Goal: Navigation & Orientation: Understand site structure

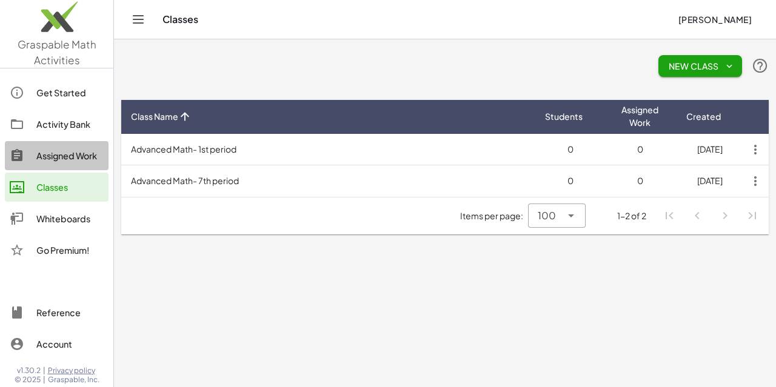
click at [82, 157] on div "Assigned Work" at bounding box center [69, 156] width 67 height 15
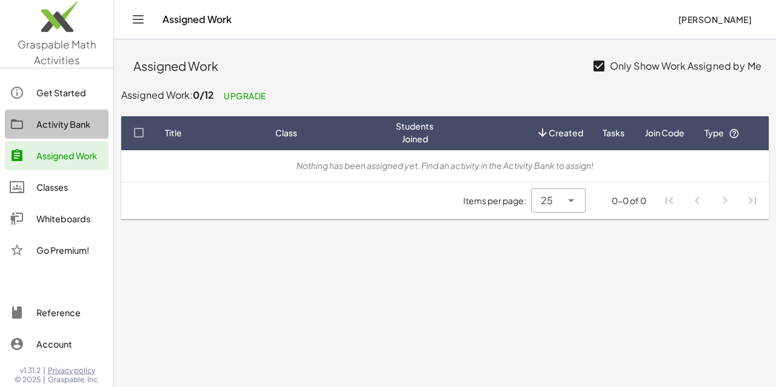
click at [67, 116] on link "Activity Bank" at bounding box center [57, 124] width 104 height 29
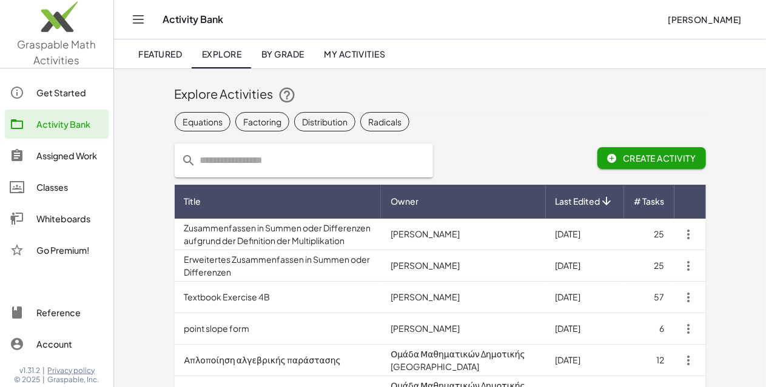
click at [196, 162] on input "text" at bounding box center [310, 161] width 229 height 34
type input "*******"
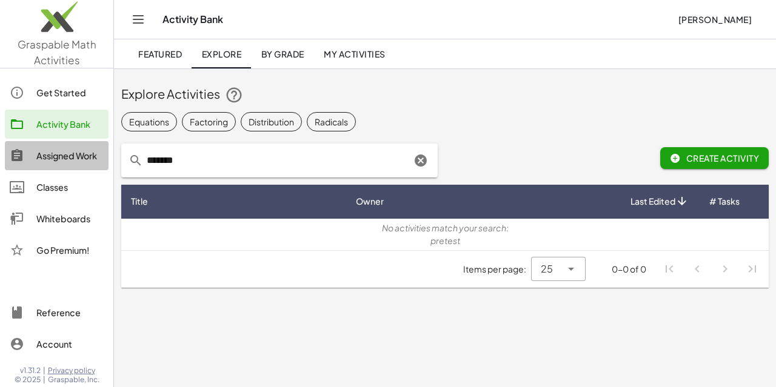
click at [78, 150] on div "Assigned Work" at bounding box center [69, 156] width 67 height 15
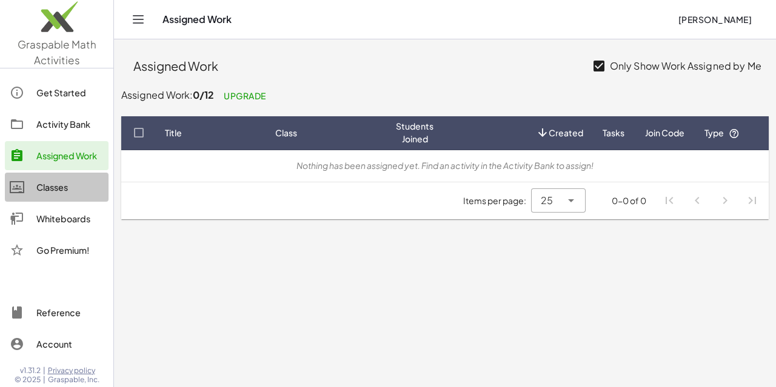
click at [56, 191] on div "Classes" at bounding box center [69, 187] width 67 height 15
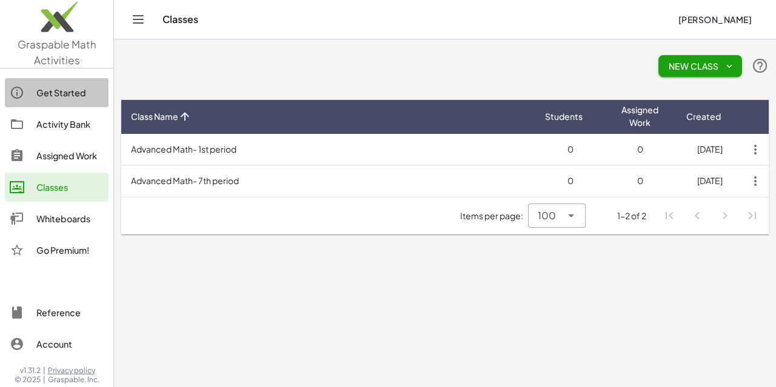
click at [62, 95] on div "Get Started" at bounding box center [69, 92] width 67 height 15
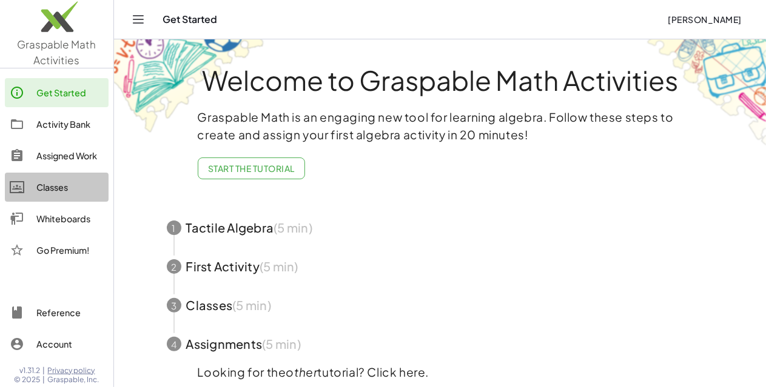
click at [50, 183] on div "Classes" at bounding box center [69, 187] width 67 height 15
